Goal: Use online tool/utility: Utilize a website feature to perform a specific function

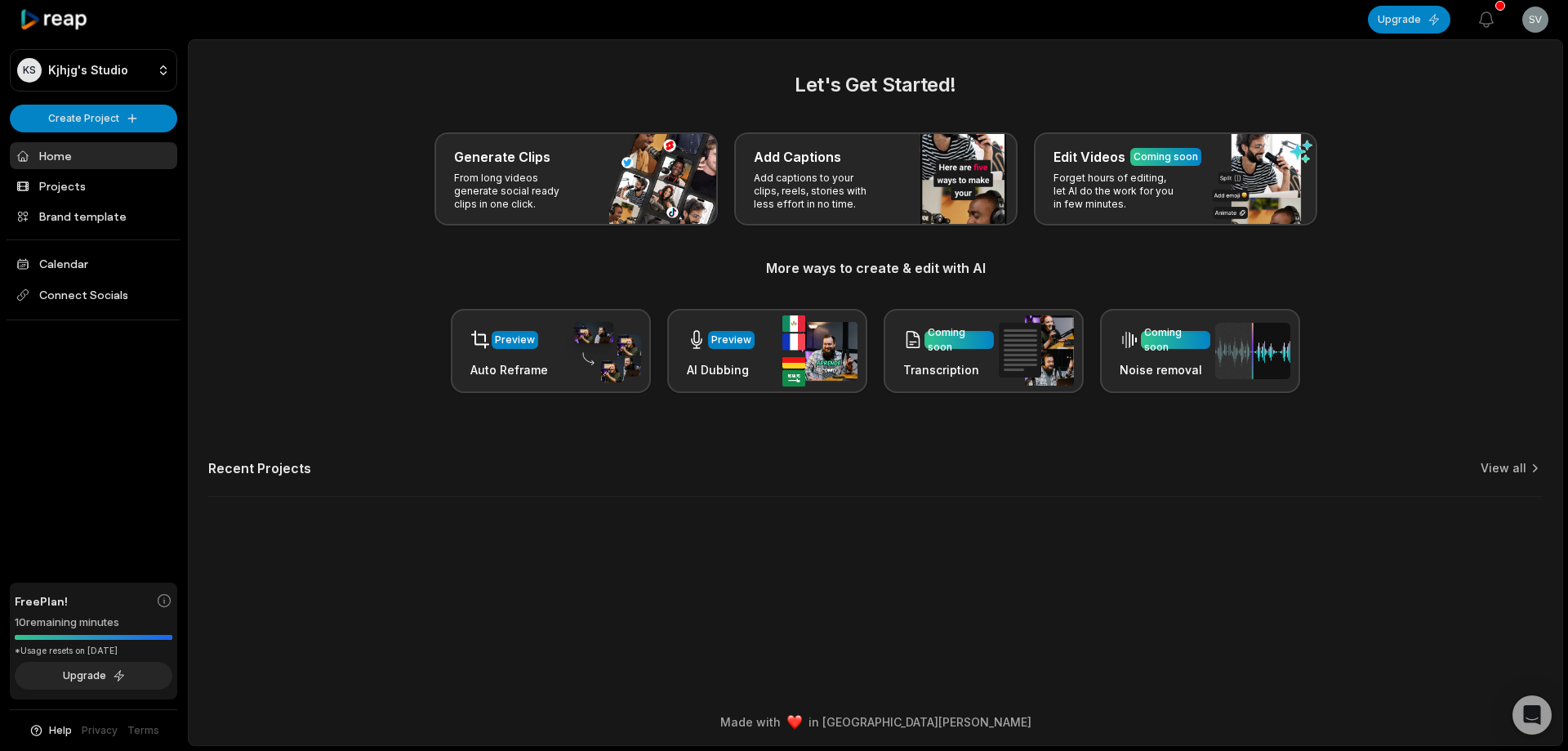
click at [671, 179] on div "Generate Clips From long videos generate social ready clips in one click." at bounding box center [575, 178] width 283 height 93
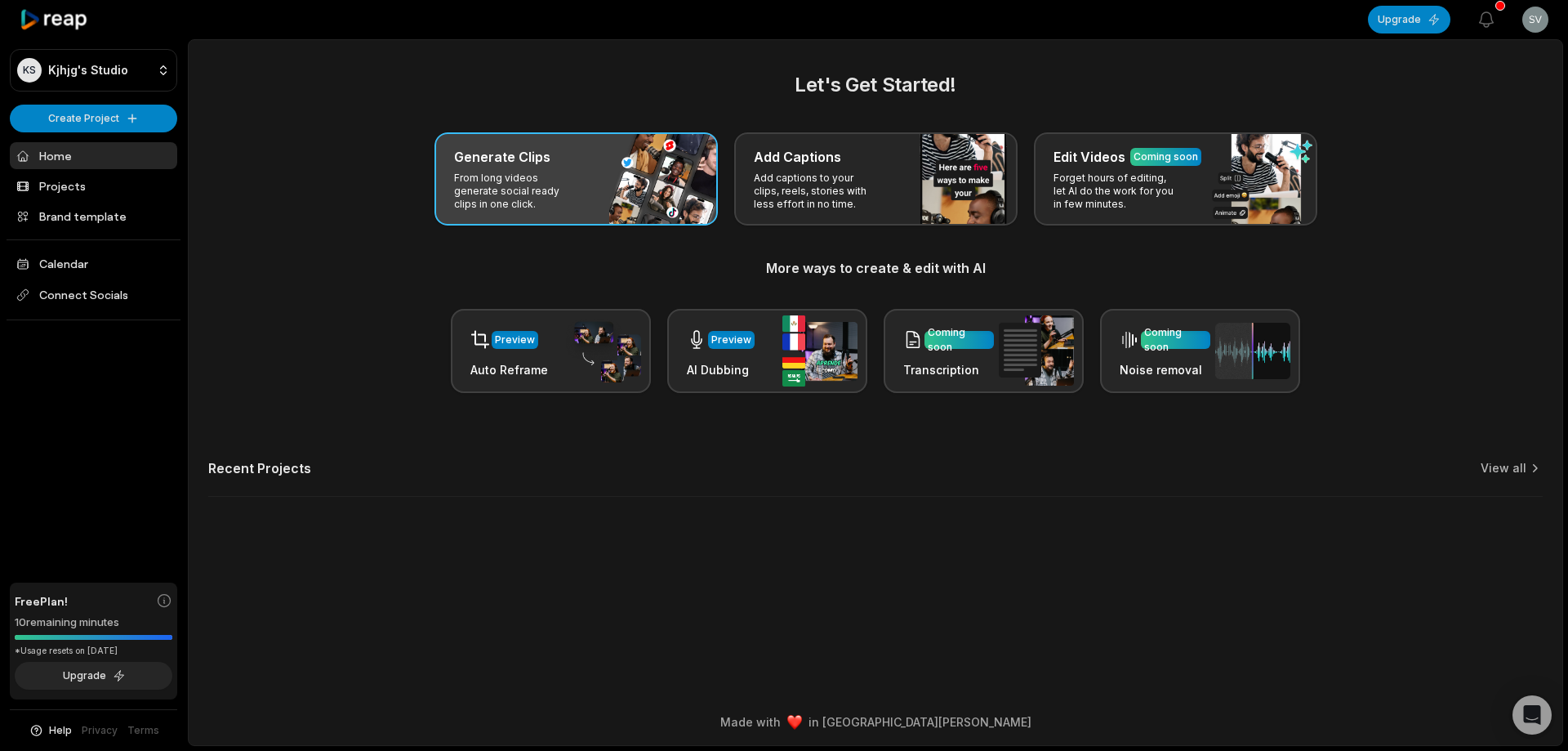
click at [670, 179] on div "Generate Clips From long videos generate social ready clips in one click." at bounding box center [575, 178] width 283 height 93
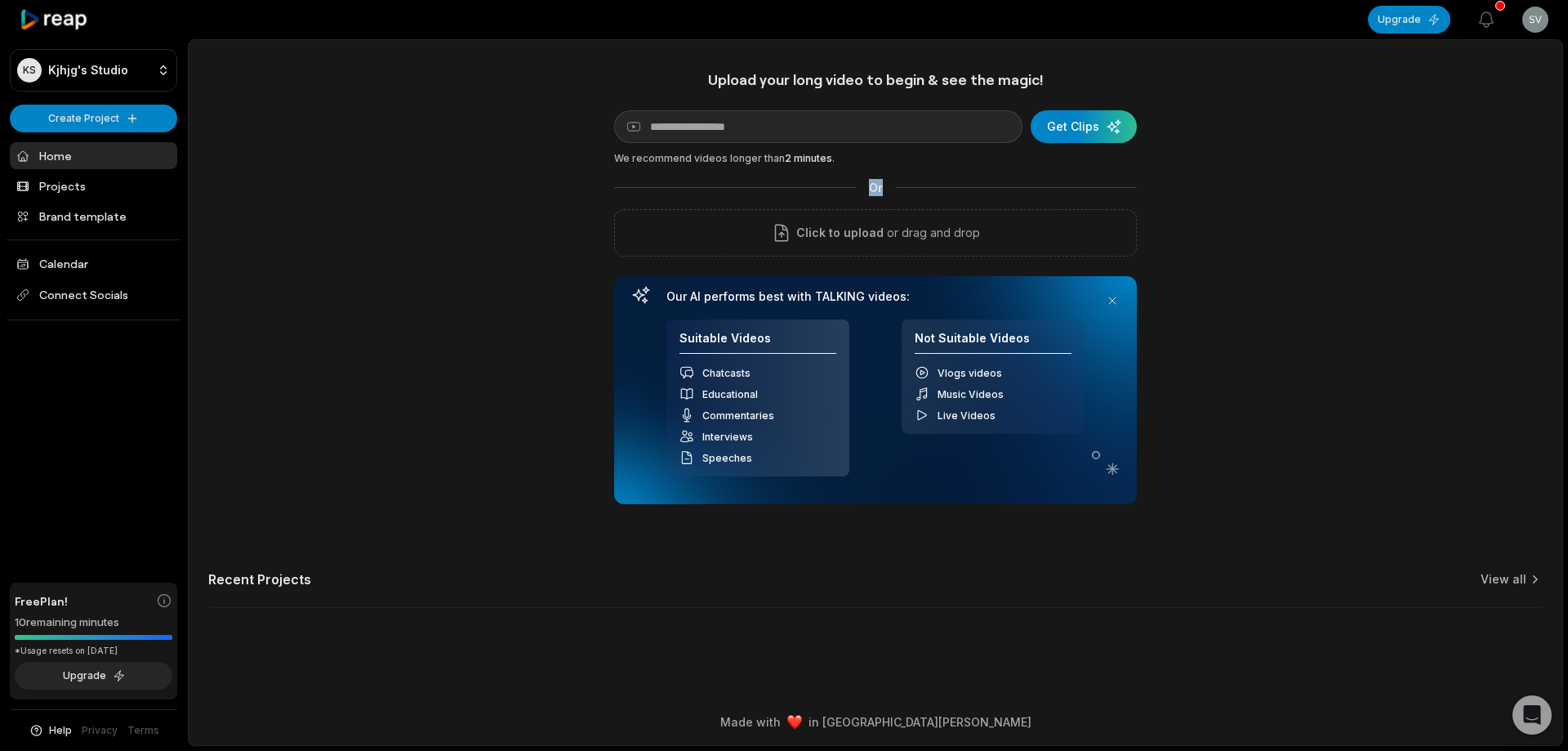
click at [670, 179] on div "Or" at bounding box center [875, 187] width 523 height 17
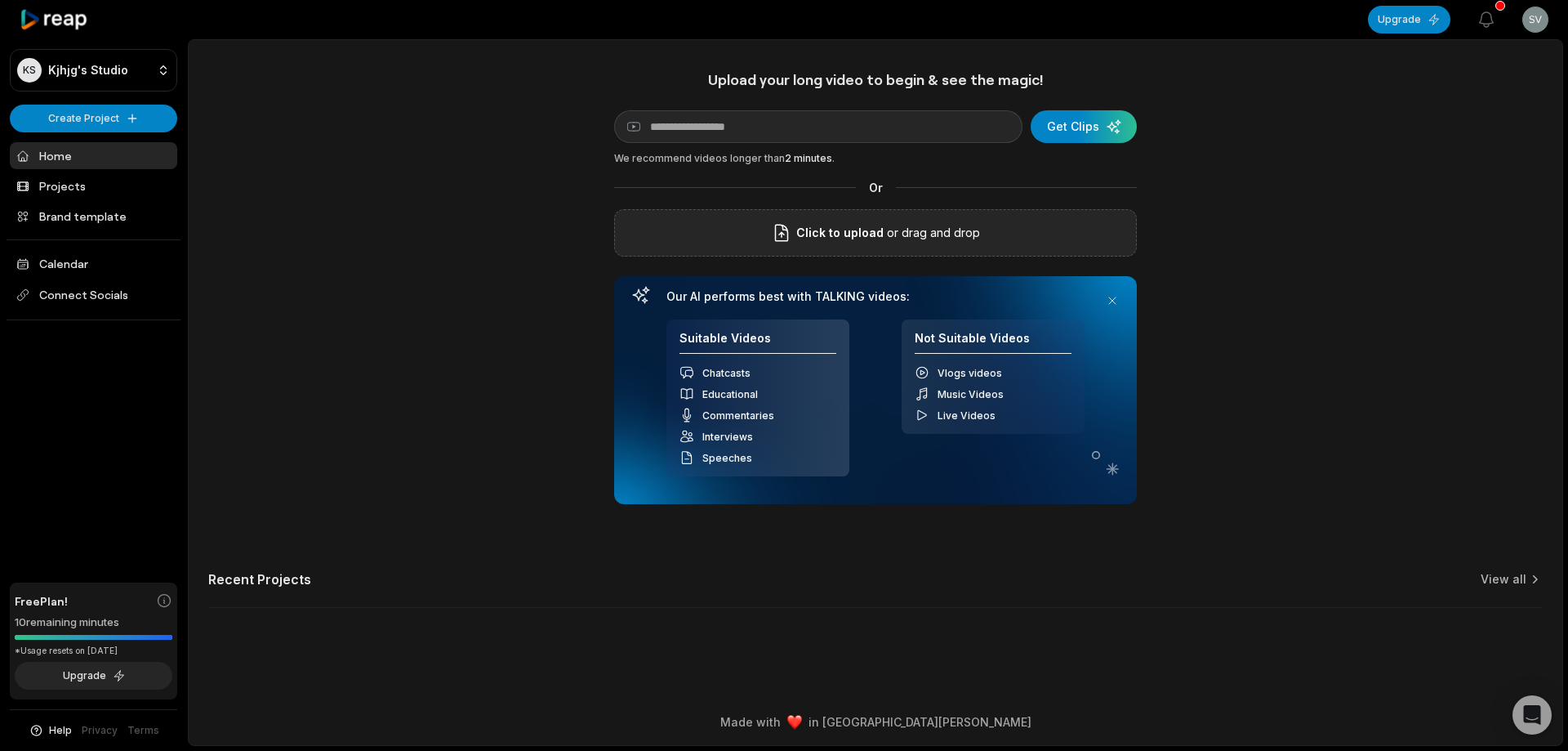
click at [936, 244] on div "Click to upload or drag and drop" at bounding box center [875, 233] width 523 height 48
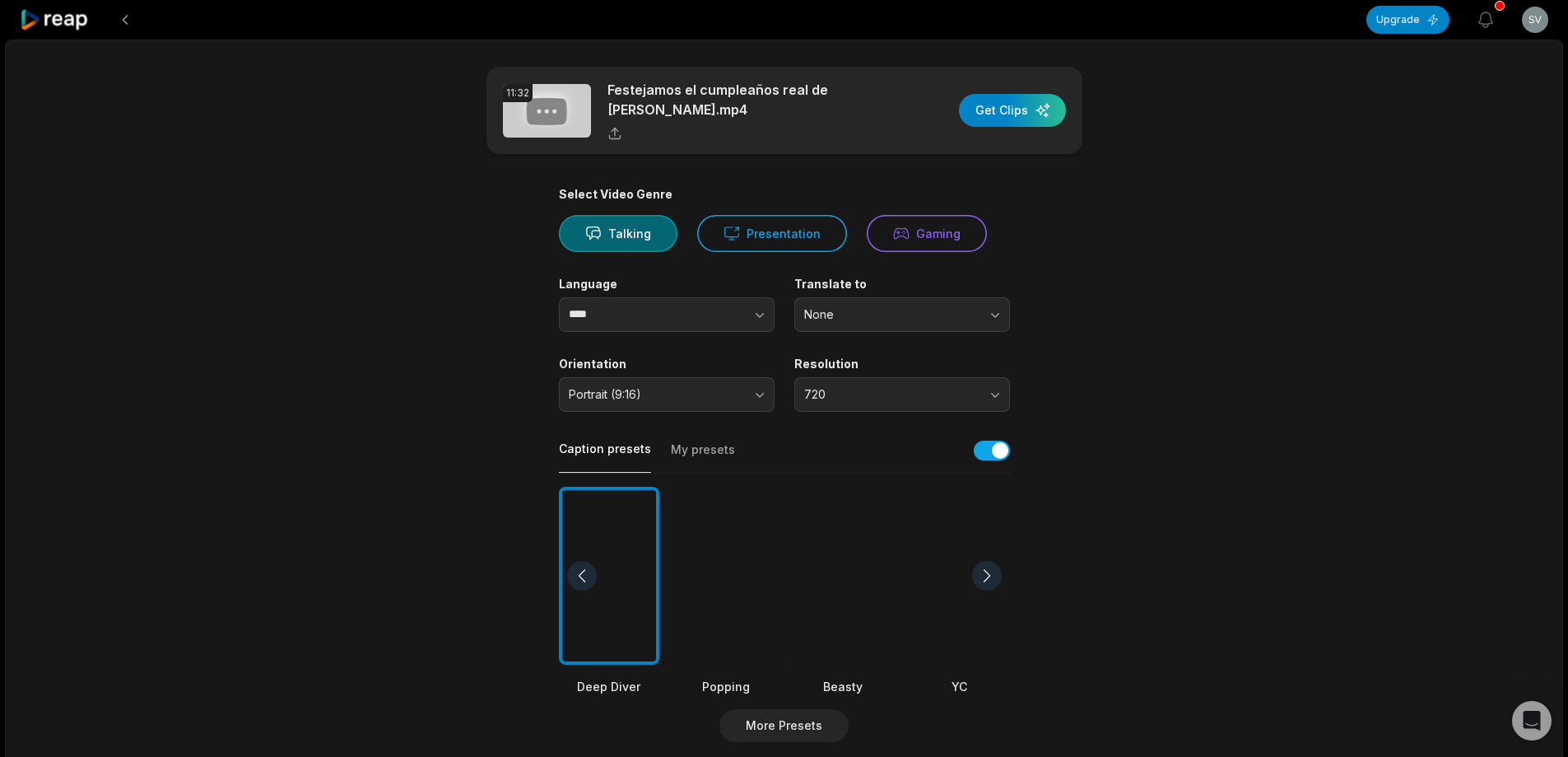
click at [835, 563] on div at bounding box center [842, 576] width 100 height 179
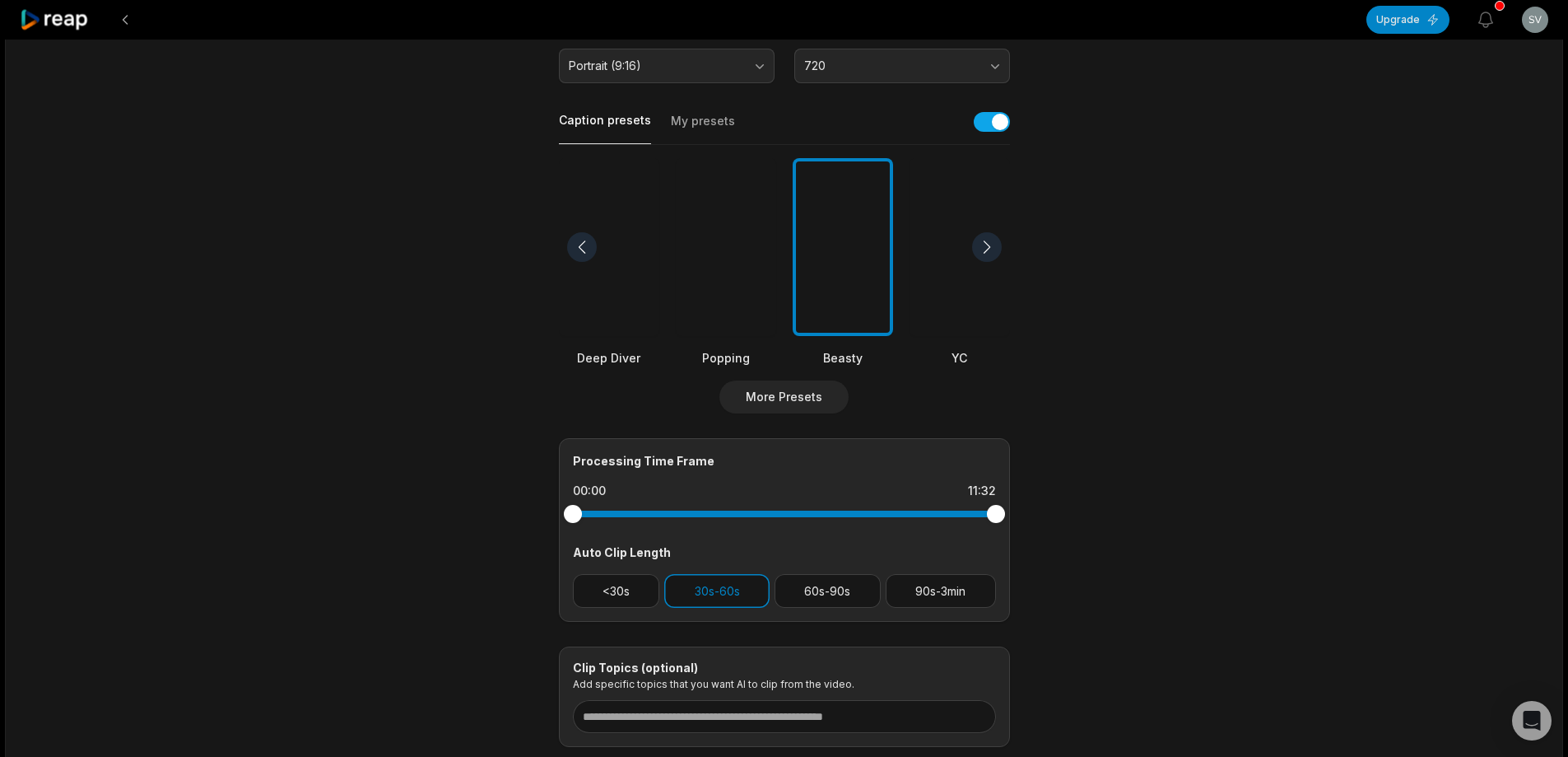
scroll to position [330, 0]
click at [949, 584] on button "90s-3min" at bounding box center [940, 590] width 111 height 33
drag, startPoint x: 725, startPoint y: 591, endPoint x: 761, endPoint y: 586, distance: 36.3
click at [724, 591] on button "30s-60s" at bounding box center [716, 590] width 106 height 33
drag, startPoint x: 995, startPoint y: 507, endPoint x: 939, endPoint y: 503, distance: 56.1
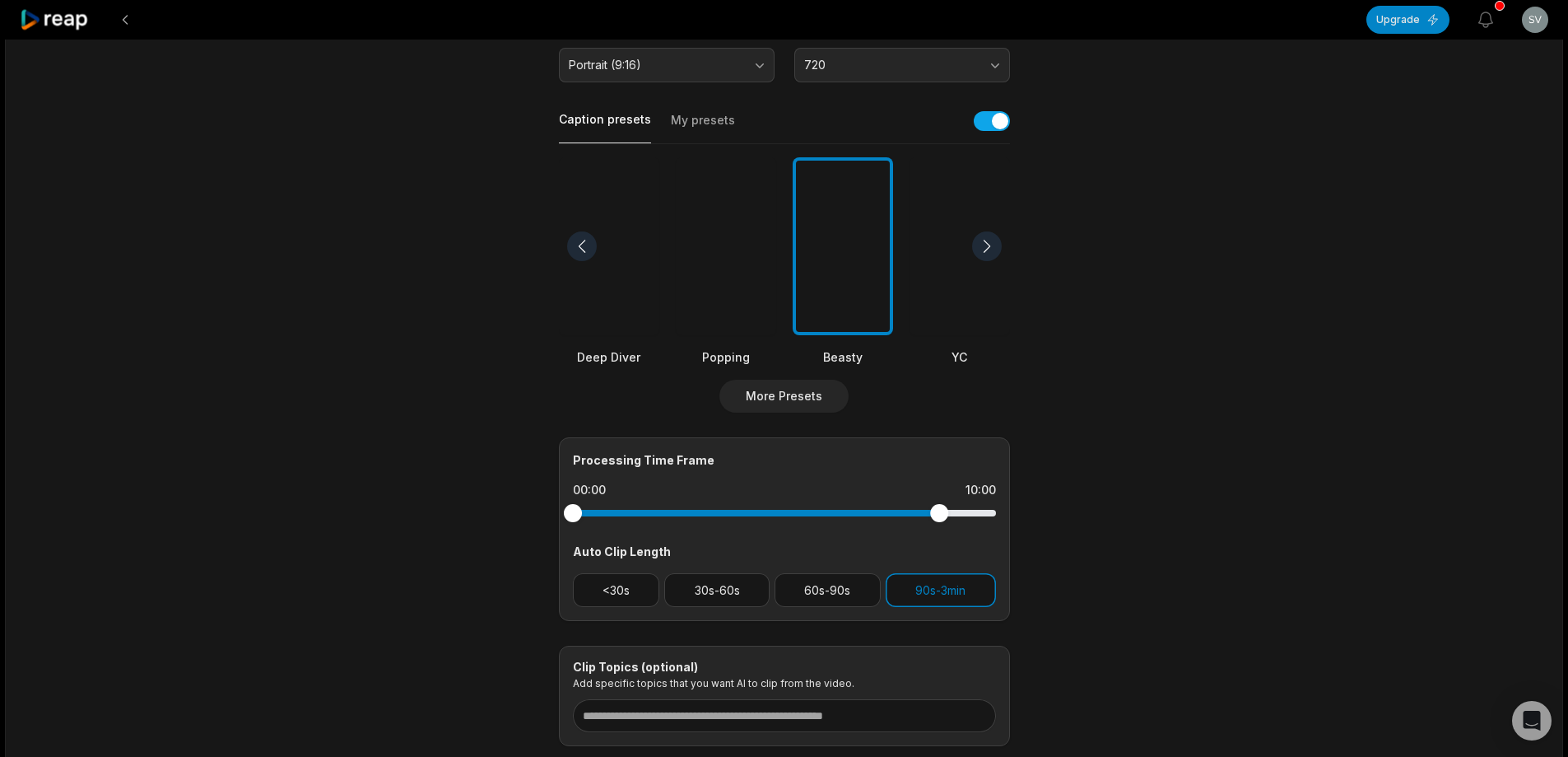
click at [939, 504] on div at bounding box center [938, 512] width 18 height 18
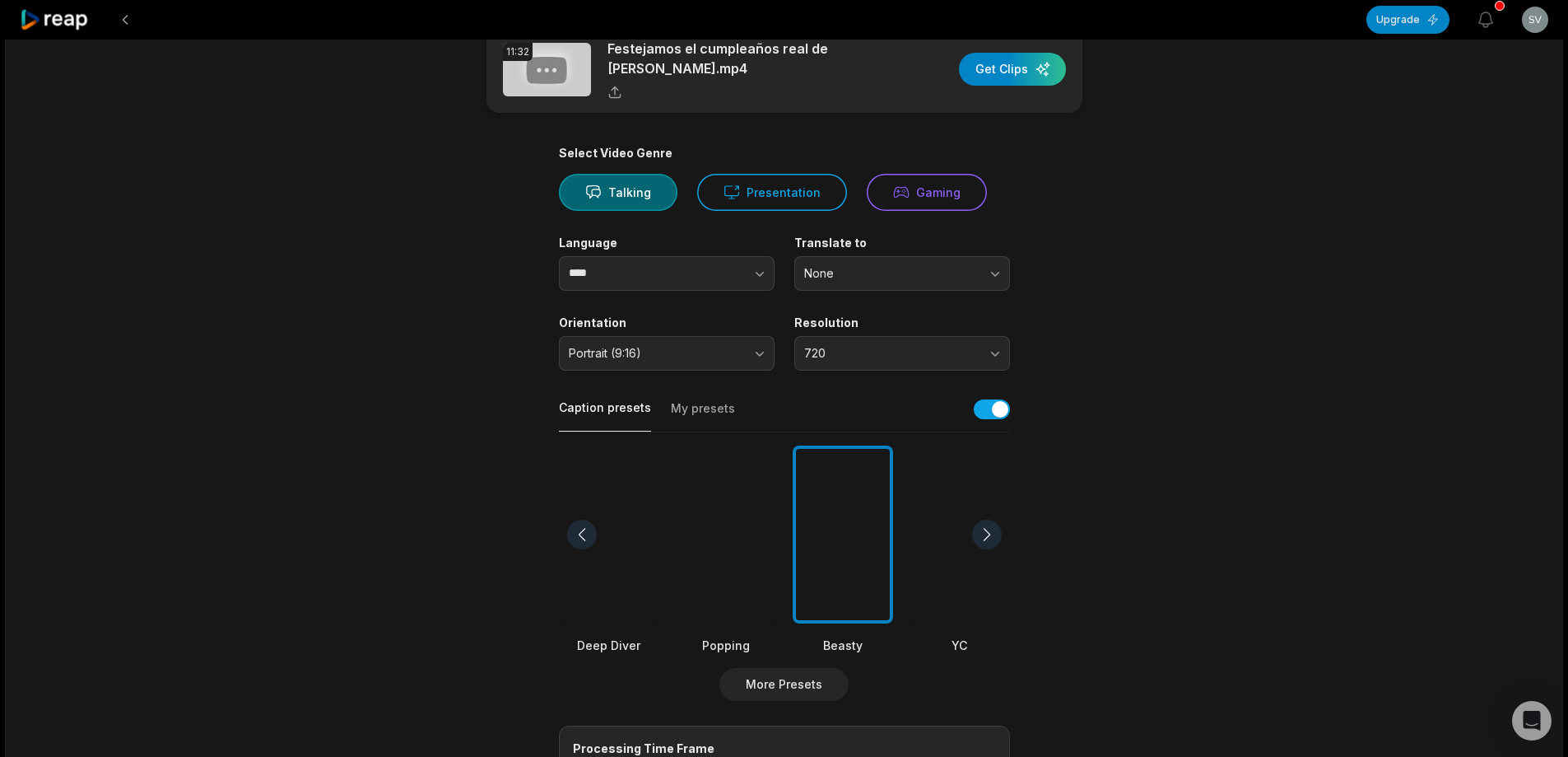
scroll to position [0, 0]
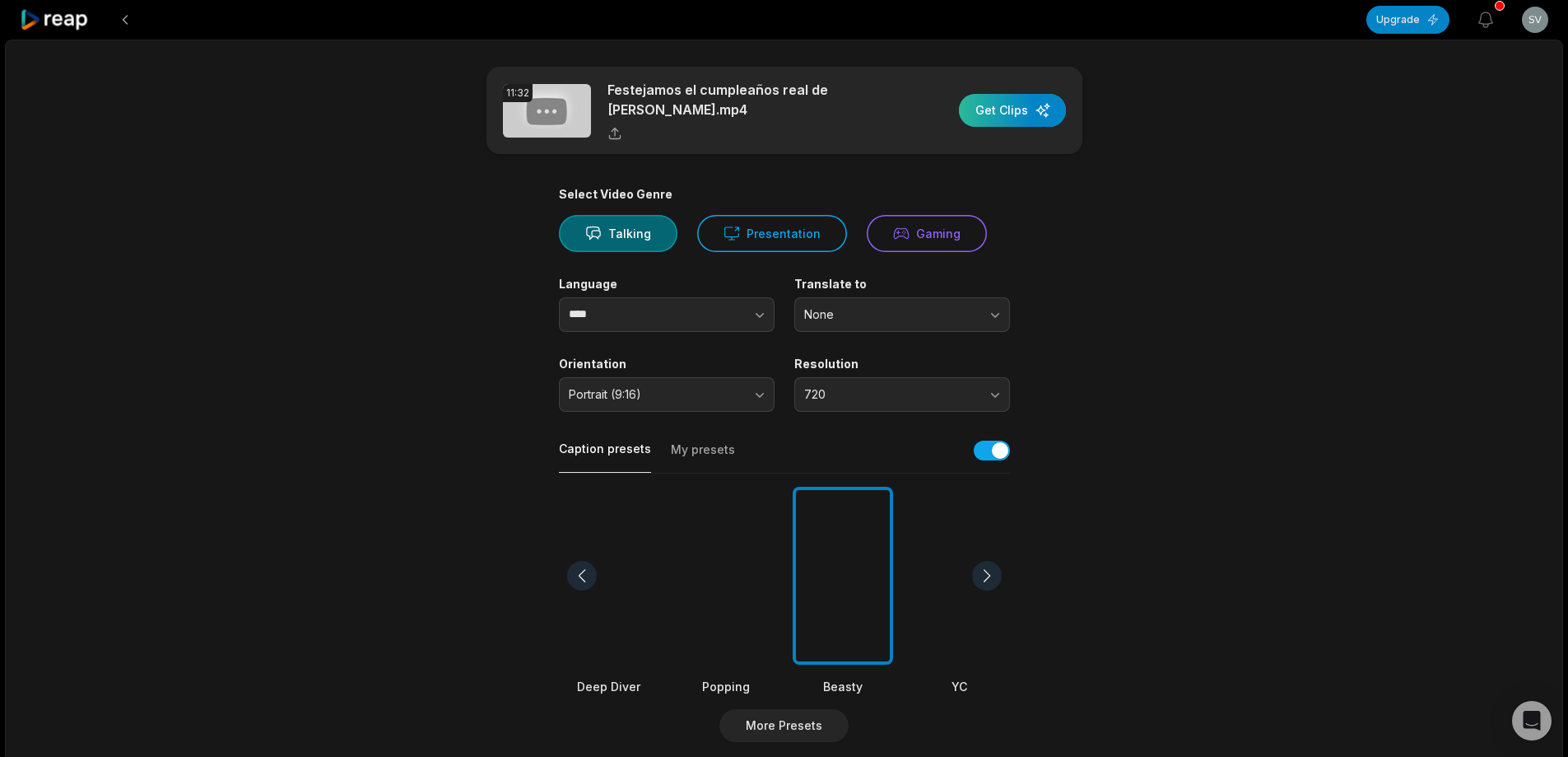
click at [1036, 101] on div "button" at bounding box center [1012, 110] width 107 height 33
